Goal: Check status: Check status

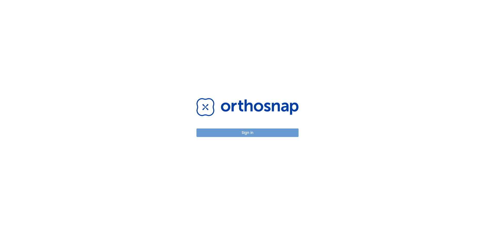
click at [245, 132] on button "Sign in" at bounding box center [247, 132] width 102 height 9
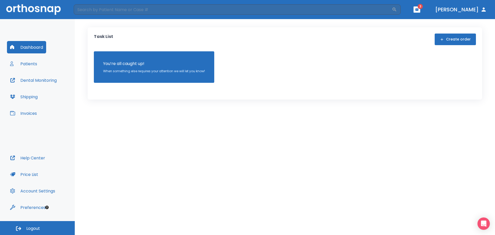
click at [21, 64] on button "Patients" at bounding box center [23, 63] width 33 height 12
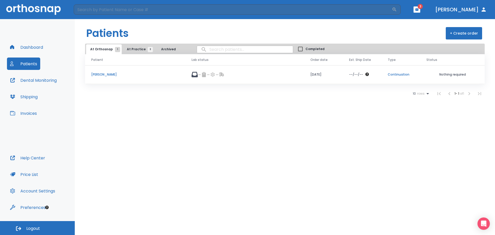
click at [100, 76] on p "[PERSON_NAME]" at bounding box center [135, 74] width 88 height 5
